Goal: Task Accomplishment & Management: Manage account settings

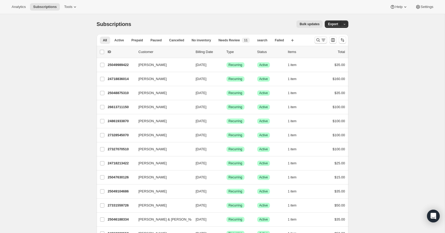
click at [318, 40] on icon "Search and filter results" at bounding box center [317, 39] width 5 height 5
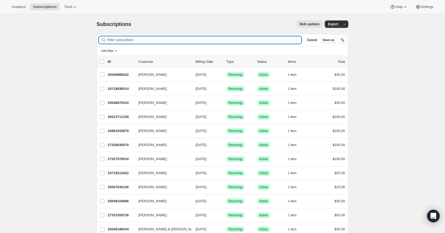
click at [179, 40] on input "Filter subscribers" at bounding box center [204, 39] width 194 height 7
paste input "[EMAIL_ADDRESS][DOMAIN_NAME]"
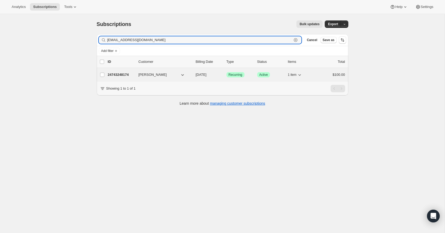
type input "[EMAIL_ADDRESS][DOMAIN_NAME]"
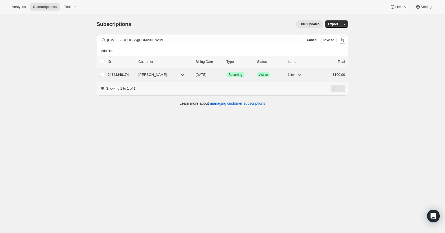
click at [177, 77] on button "[PERSON_NAME]" at bounding box center [161, 74] width 53 height 8
click at [129, 76] on p "24743248174" at bounding box center [121, 74] width 26 height 5
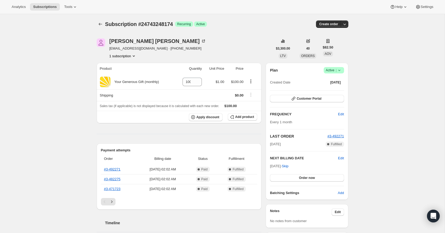
click at [340, 71] on icon at bounding box center [338, 70] width 5 height 5
click at [329, 90] on span "Cancel subscription" at bounding box center [332, 90] width 30 height 4
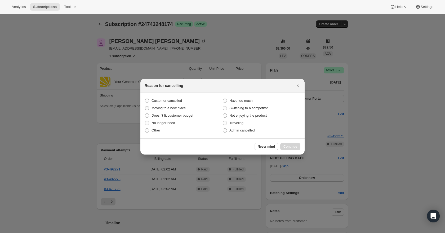
drag, startPoint x: 177, startPoint y: 100, endPoint x: 191, endPoint y: 111, distance: 17.7
click at [177, 100] on span "Customer cancelled" at bounding box center [166, 100] width 30 height 4
click at [145, 99] on input "Customer cancelled" at bounding box center [145, 98] width 0 height 0
radio input "true"
click at [294, 146] on span "Continue" at bounding box center [290, 146] width 14 height 4
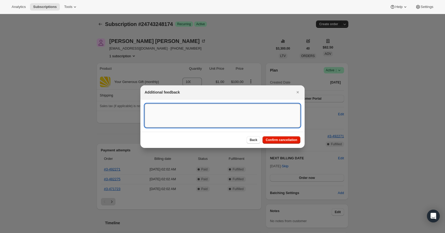
click at [155, 110] on textarea ":rbs:" at bounding box center [223, 116] width 156 height 24
click at [186, 109] on textarea "9/9/25 RR" at bounding box center [223, 116] width 156 height 24
type textarea "9/9/25 RR - Per partner request cancel recurring donation, she will still donat…"
drag, startPoint x: 296, startPoint y: 108, endPoint x: 142, endPoint y: 110, distance: 154.1
click at [142, 110] on section "9/9/25 RR - Per partner request cancel recurring donation, she will still donat…" at bounding box center [222, 115] width 164 height 32
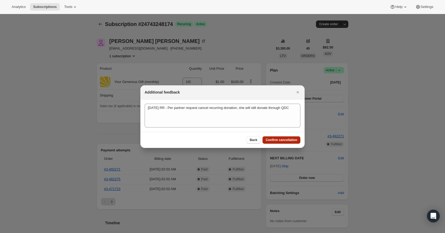
click at [270, 140] on span "Confirm cancellation" at bounding box center [282, 140] width 32 height 4
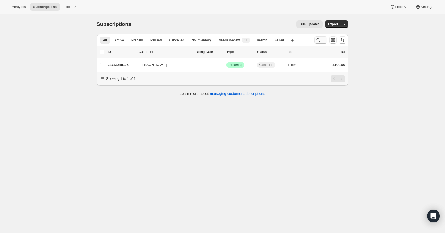
click at [319, 39] on icon "Search and filter results" at bounding box center [317, 39] width 3 height 3
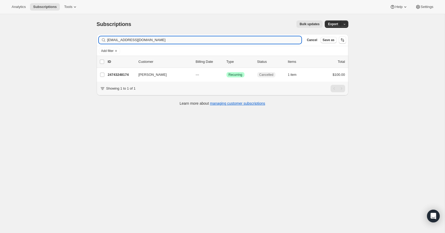
drag, startPoint x: 167, startPoint y: 40, endPoint x: 107, endPoint y: 38, distance: 59.3
click at [106, 37] on div "[EMAIL_ADDRESS][DOMAIN_NAME] Clear" at bounding box center [200, 39] width 203 height 7
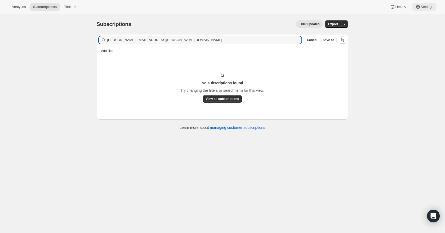
type input "[PERSON_NAME][EMAIL_ADDRESS][PERSON_NAME][DOMAIN_NAME]"
